Goal: Task Accomplishment & Management: Manage account settings

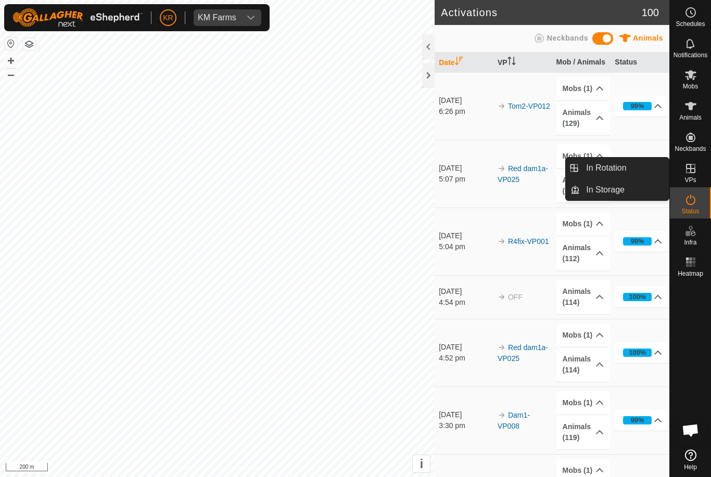
click at [623, 180] on link "In Storage" at bounding box center [624, 190] width 89 height 21
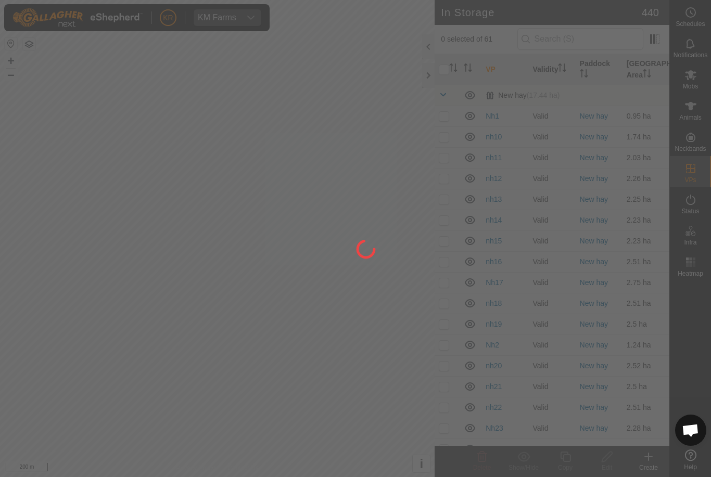
click at [632, 173] on div at bounding box center [355, 238] width 711 height 477
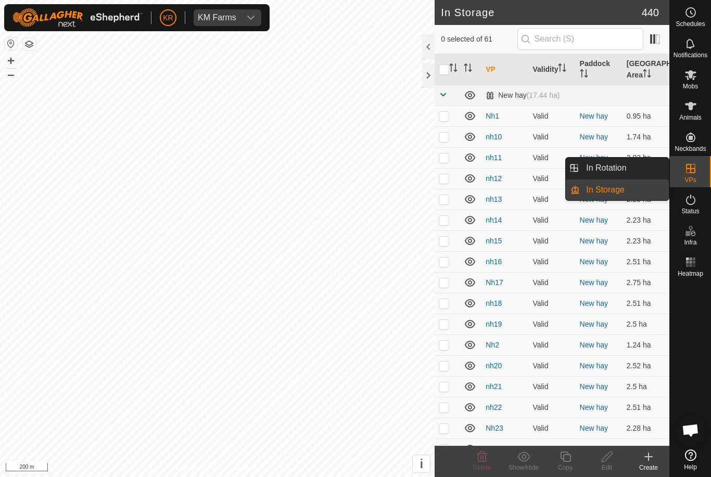
click at [639, 166] on link "In Rotation" at bounding box center [624, 168] width 89 height 21
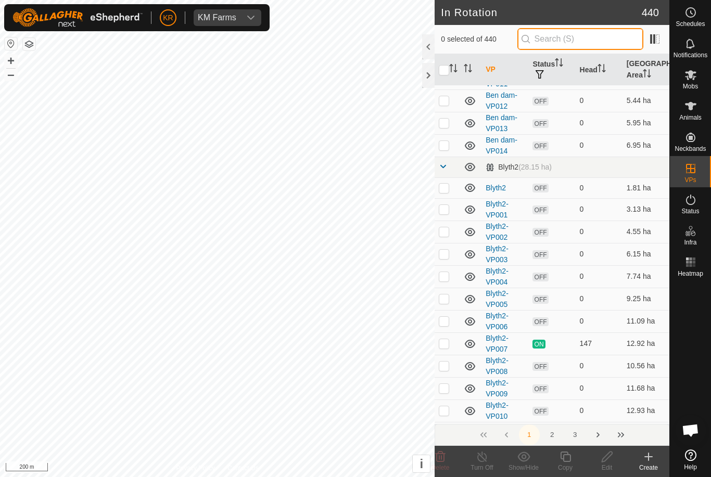
click at [592, 36] on input "text" at bounding box center [580, 39] width 126 height 22
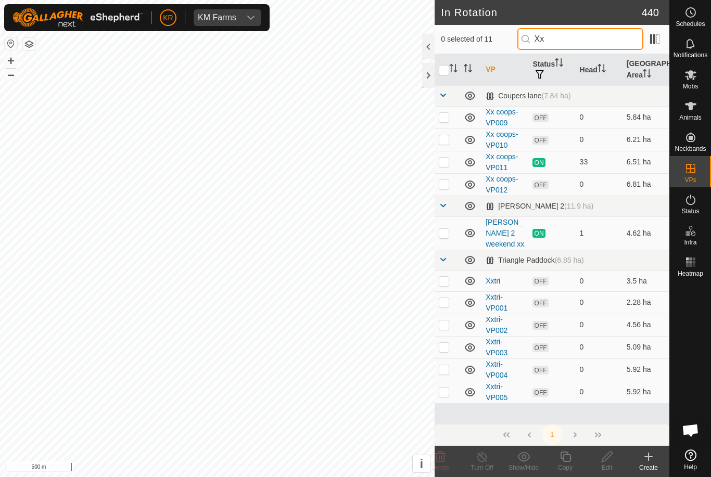
type input "Xx"
click at [447, 121] on p-checkbox at bounding box center [444, 117] width 10 height 8
checkbox input "true"
click at [442, 142] on p-checkbox at bounding box center [444, 139] width 10 height 8
checkbox input "true"
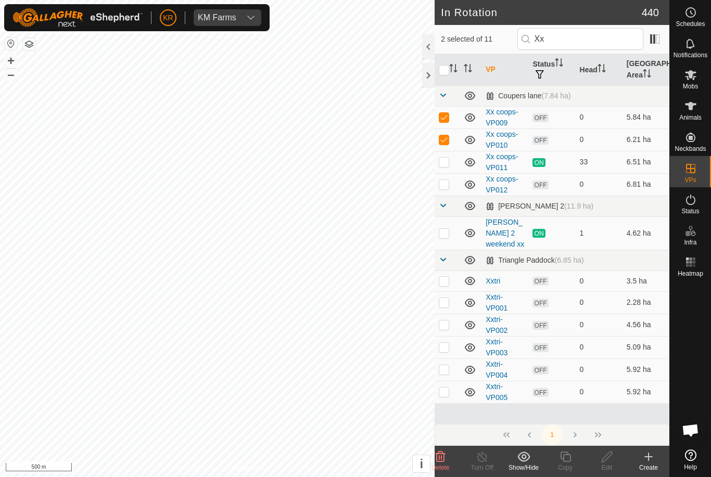
click at [445, 165] on p-checkbox at bounding box center [444, 162] width 10 height 8
click at [446, 168] on td at bounding box center [447, 162] width 25 height 22
checkbox input "false"
click at [447, 462] on delete-svg-icon at bounding box center [441, 457] width 42 height 12
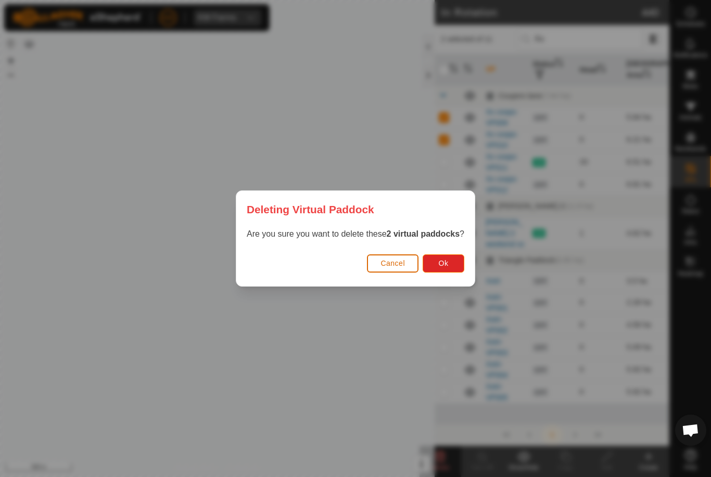
click at [461, 265] on button "Ok" at bounding box center [444, 264] width 42 height 18
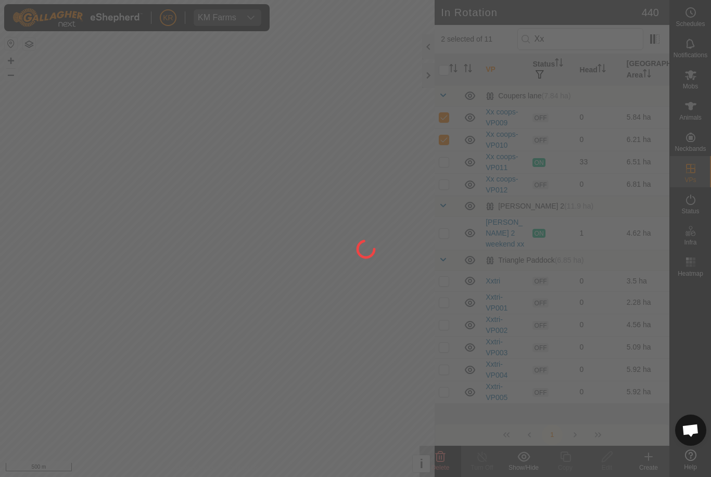
checkbox input "false"
